Goal: Find specific page/section: Find specific page/section

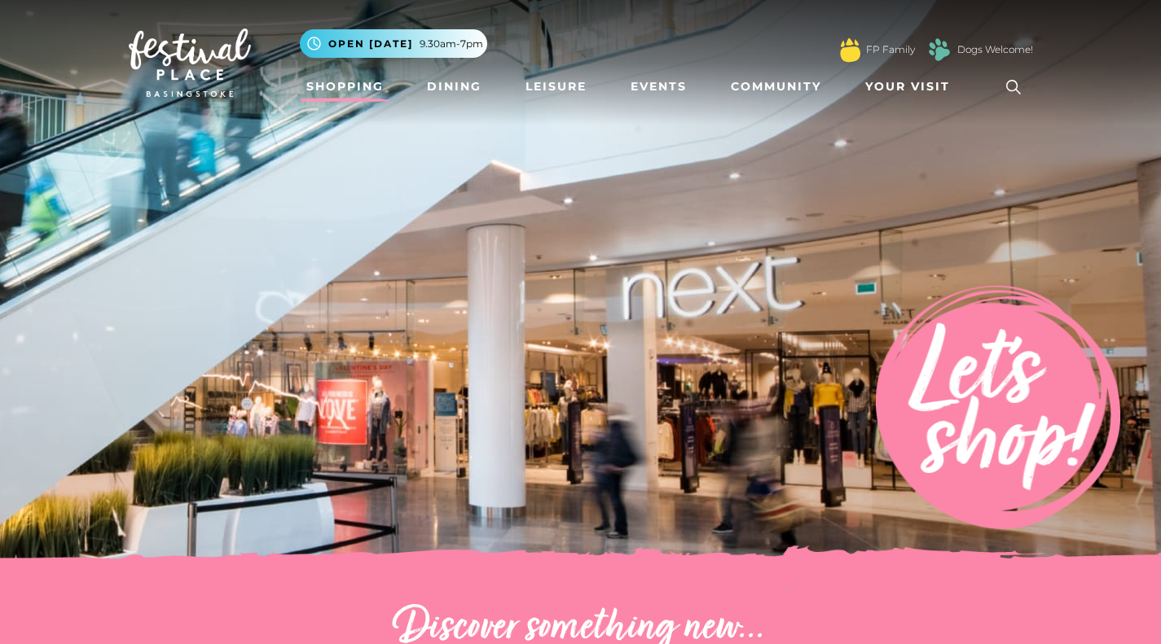
click at [423, 71] on li "Dining" at bounding box center [454, 86] width 68 height 37
click at [432, 81] on link "Dining" at bounding box center [454, 87] width 68 height 30
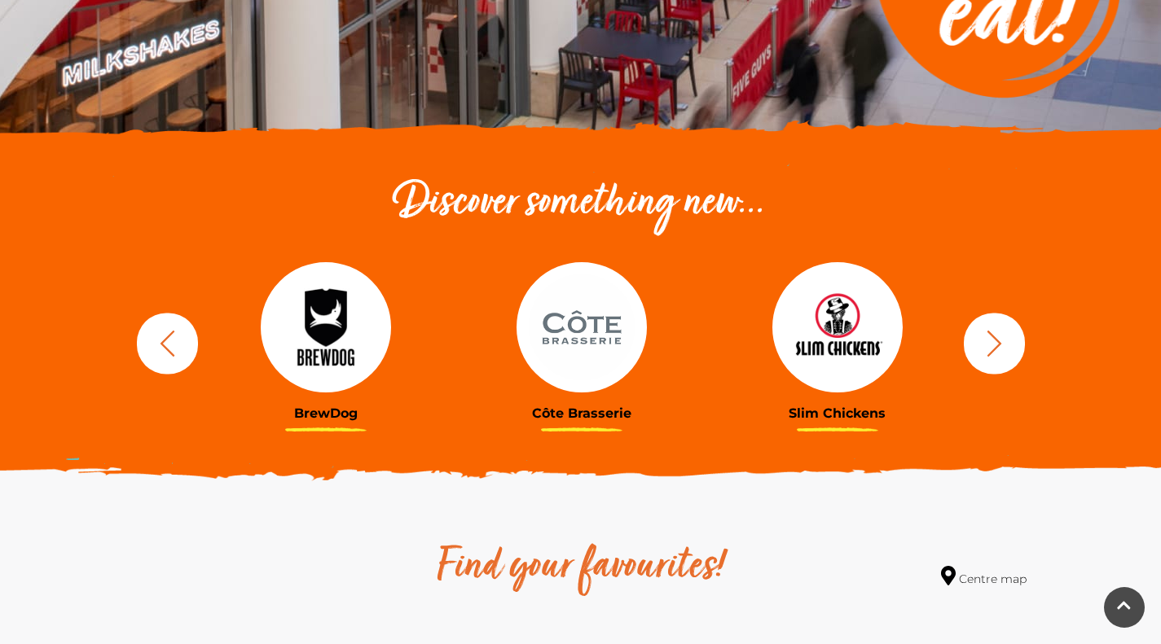
scroll to position [489, 0]
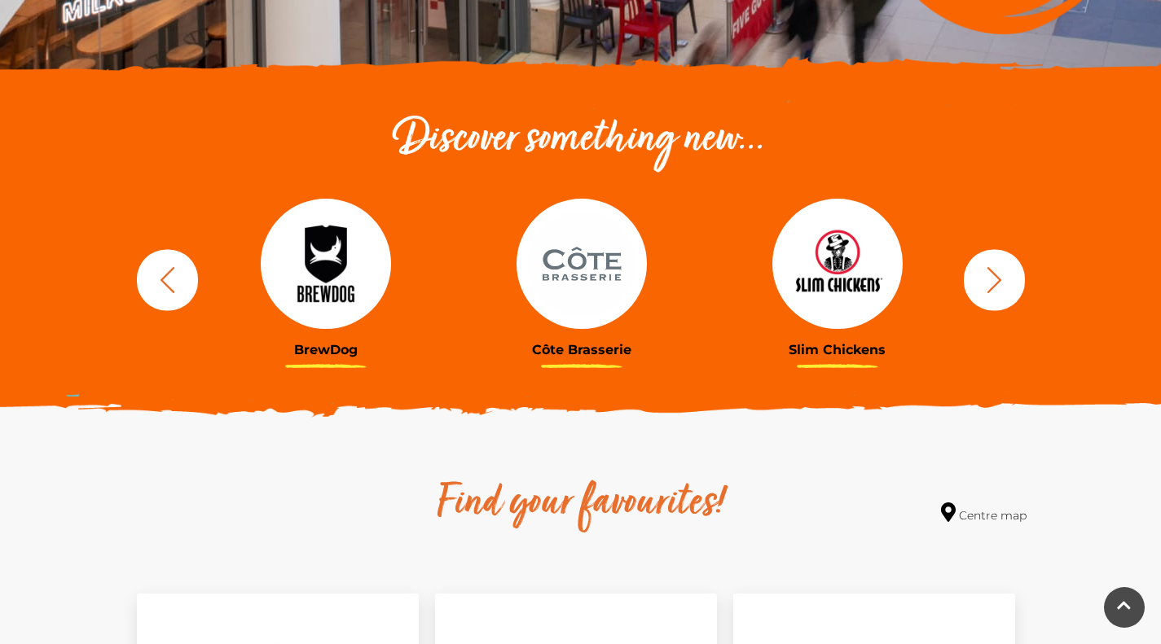
click at [995, 284] on icon "button" at bounding box center [993, 279] width 15 height 26
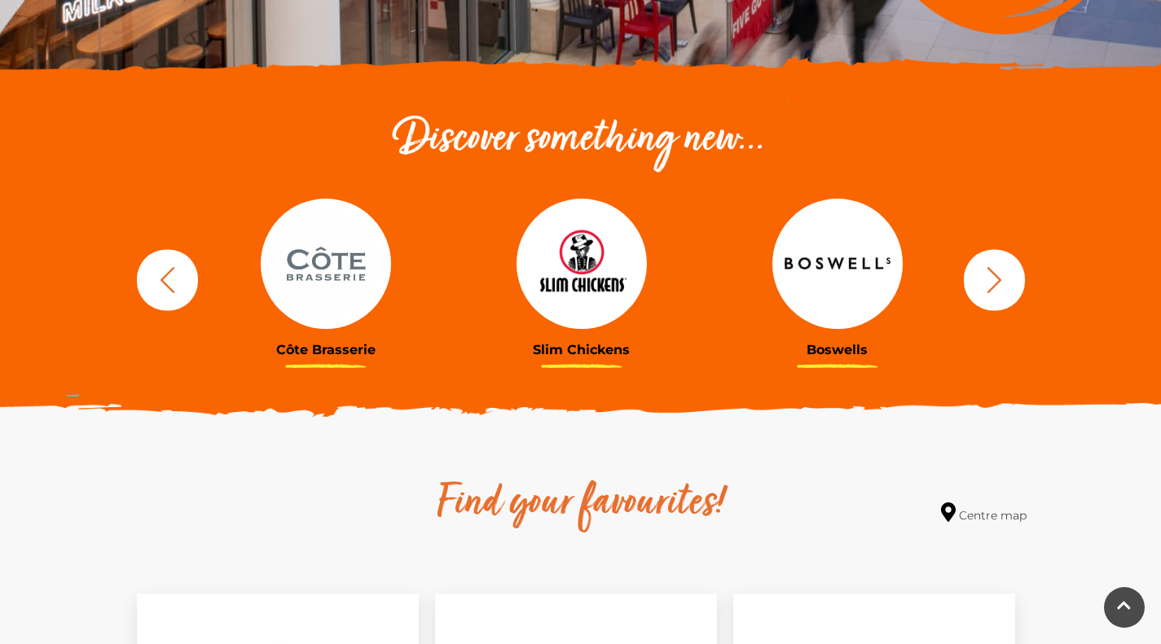
click at [995, 284] on icon "button" at bounding box center [993, 279] width 15 height 26
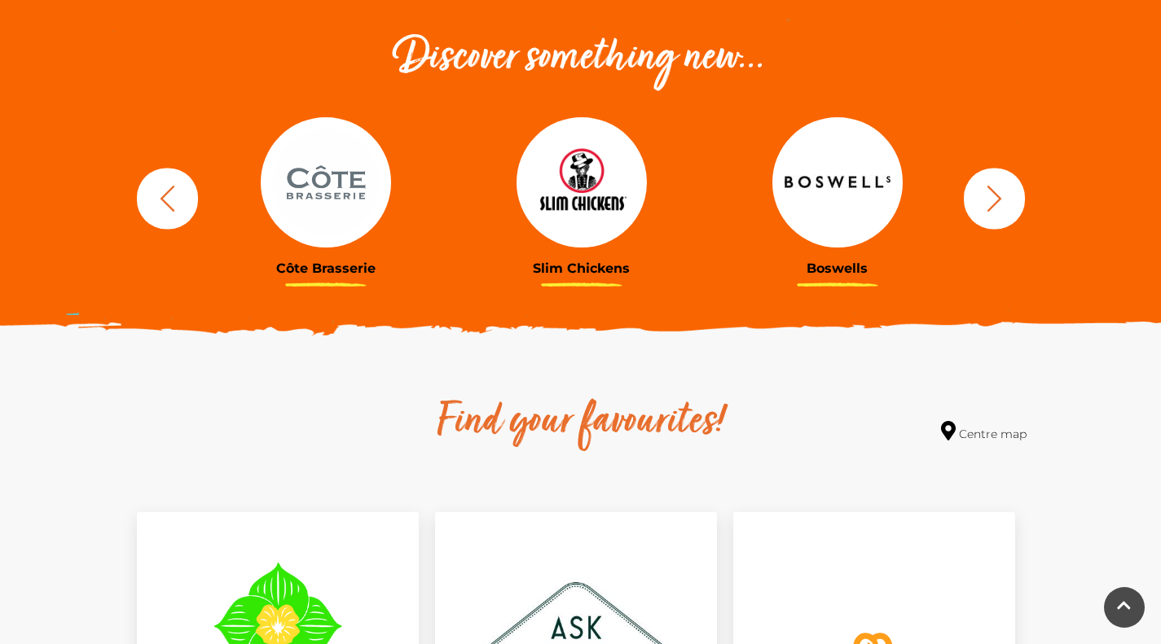
scroll to position [0, 0]
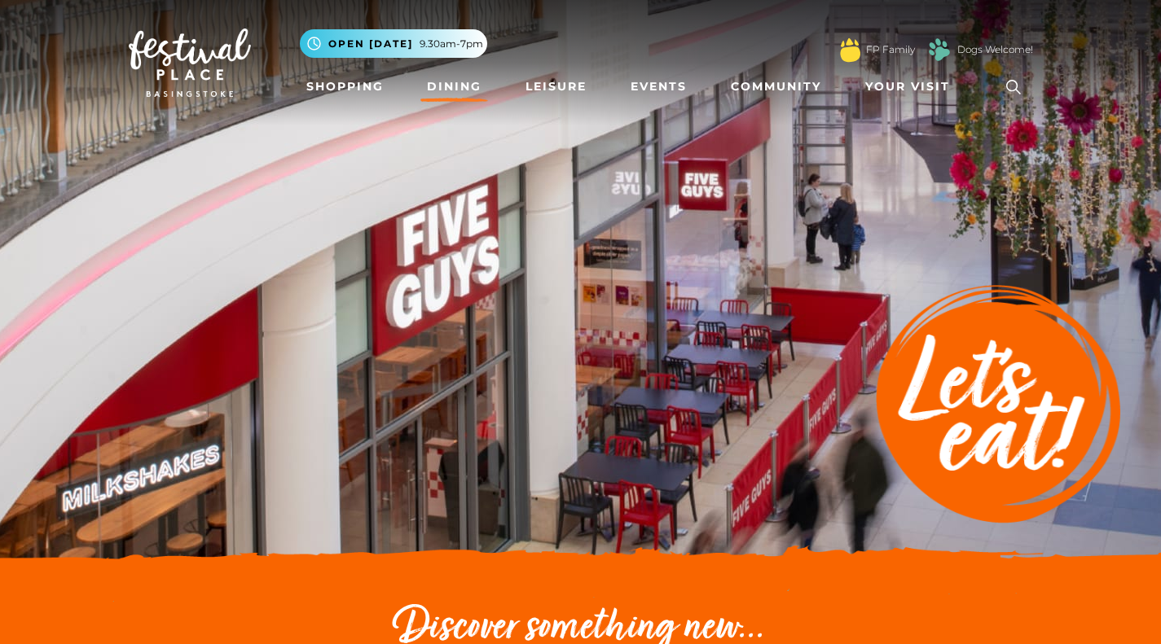
click at [984, 50] on link "Dogs Welcome!" at bounding box center [995, 49] width 76 height 15
